Goal: Transaction & Acquisition: Purchase product/service

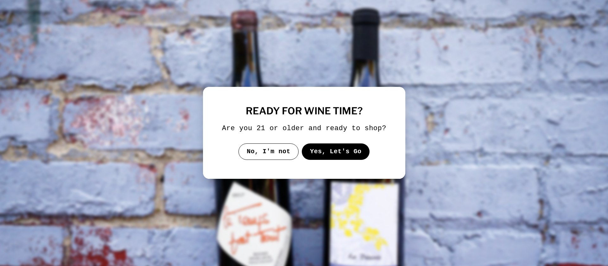
select select "**********"
click at [338, 159] on button "Yes, Let's Go" at bounding box center [335, 152] width 68 height 16
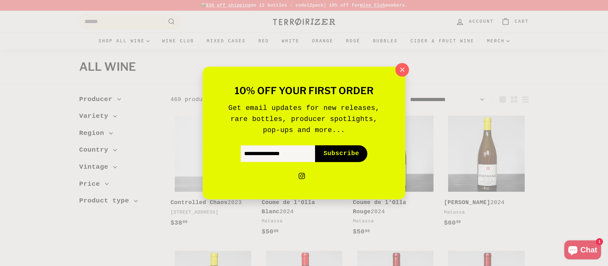
click at [401, 69] on icon "button" at bounding box center [402, 70] width 4 height 4
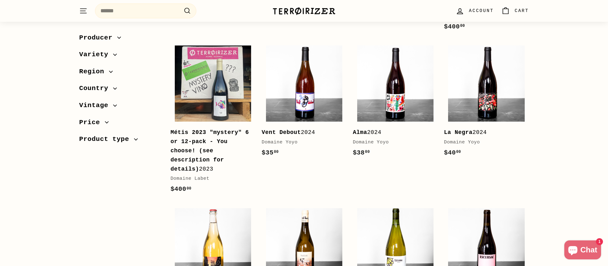
scroll to position [505, 0]
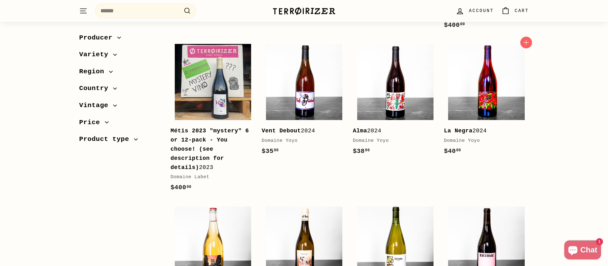
click at [477, 106] on img at bounding box center [486, 82] width 76 height 76
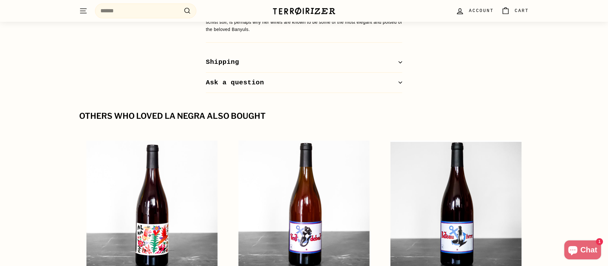
scroll to position [593, 0]
